Goal: Task Accomplishment & Management: Complete application form

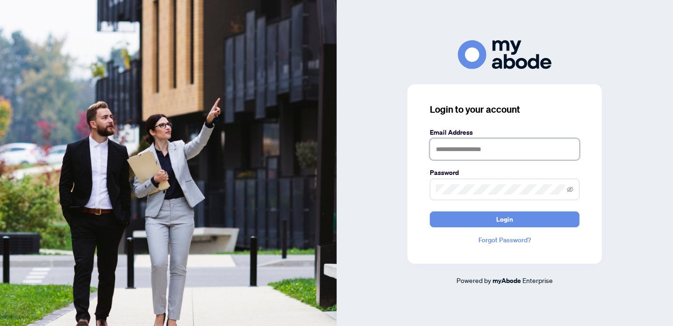
click at [471, 152] on input "text" at bounding box center [505, 149] width 150 height 22
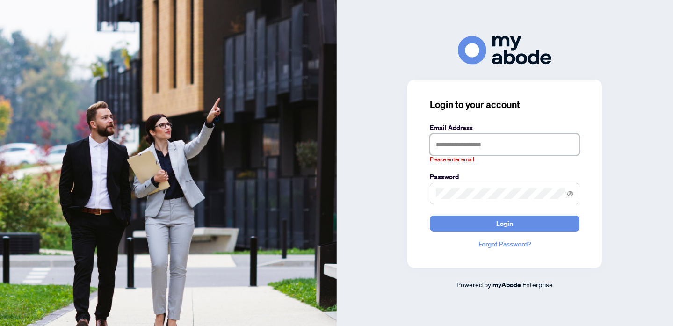
type input "**********"
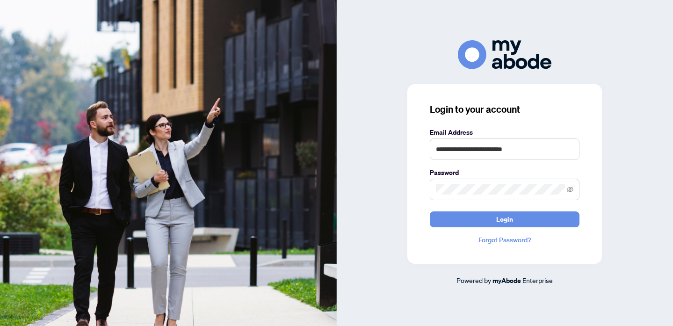
click at [503, 227] on span "Login" at bounding box center [505, 219] width 150 height 16
click at [502, 222] on span "Login" at bounding box center [504, 219] width 17 height 15
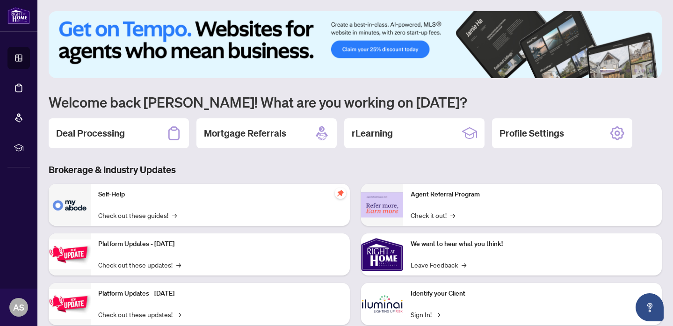
click at [19, 86] on icon at bounding box center [18, 88] width 7 height 8
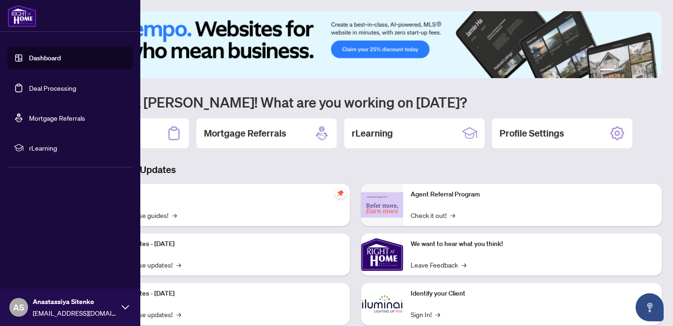
click at [57, 89] on link "Deal Processing" at bounding box center [52, 88] width 47 height 8
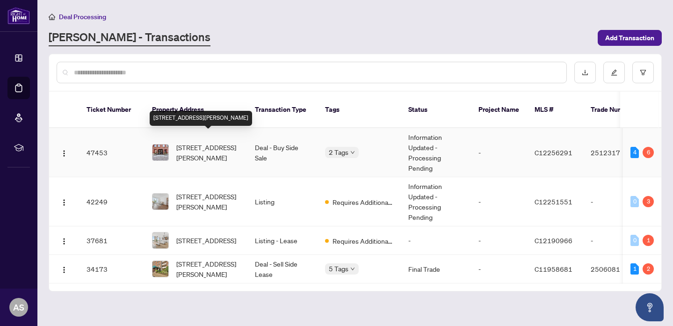
click at [209, 151] on span "1407-11 St Joseph St, Toronto, Ontario M4Y 3G4, Canada" at bounding box center [208, 152] width 64 height 21
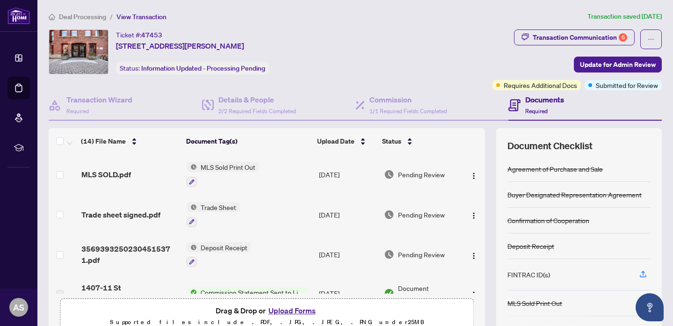
scroll to position [58, 0]
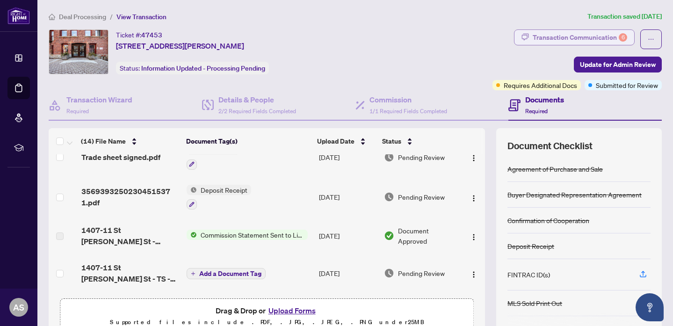
click at [545, 33] on div "Transaction Communication 6" at bounding box center [580, 37] width 94 height 15
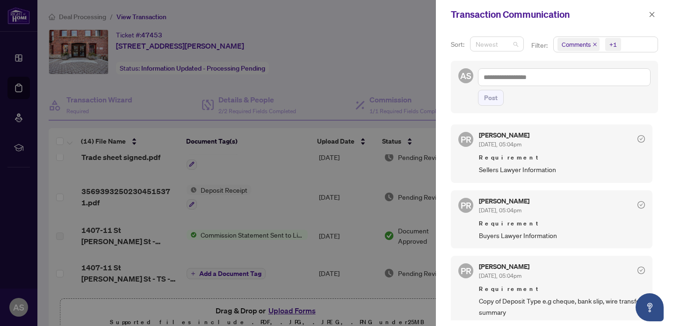
click at [508, 42] on span "Newest" at bounding box center [497, 44] width 43 height 14
click at [582, 43] on span "Comments" at bounding box center [576, 44] width 29 height 9
click at [531, 98] on div "Post" at bounding box center [564, 98] width 173 height 16
click at [383, 41] on div at bounding box center [336, 163] width 673 height 326
click at [652, 15] on icon "close" at bounding box center [652, 14] width 7 height 7
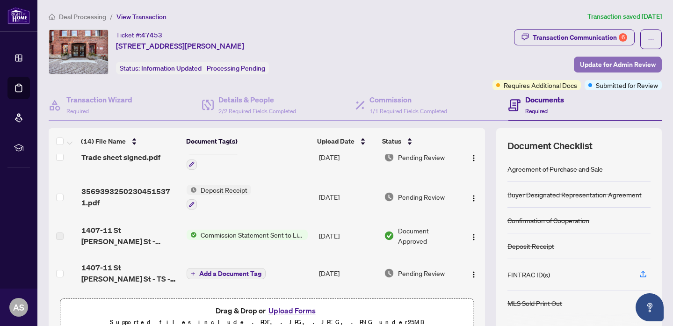
click at [611, 62] on span "Update for Admin Review" at bounding box center [618, 64] width 76 height 15
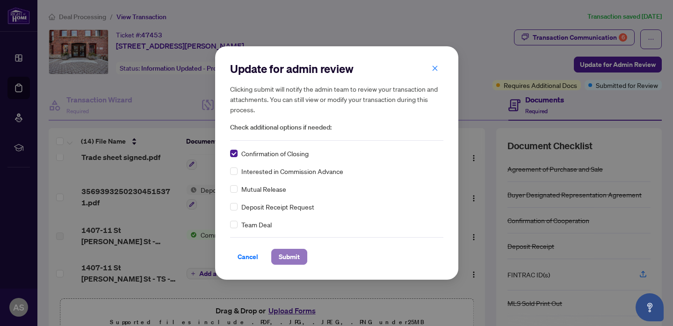
click at [280, 255] on span "Submit" at bounding box center [289, 256] width 21 height 15
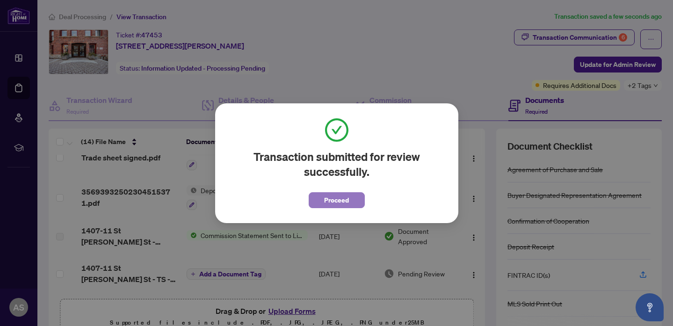
click at [338, 196] on span "Proceed" at bounding box center [336, 200] width 25 height 15
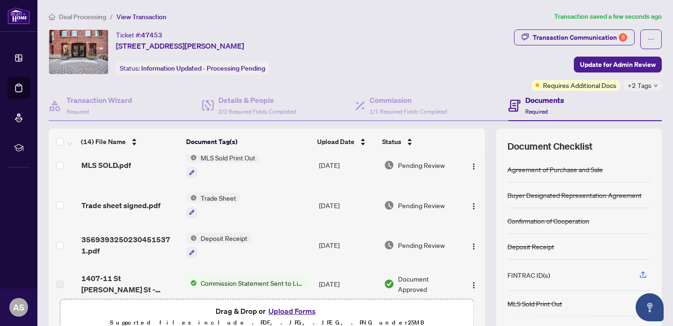
scroll to position [0, 0]
